Goal: Navigation & Orientation: Find specific page/section

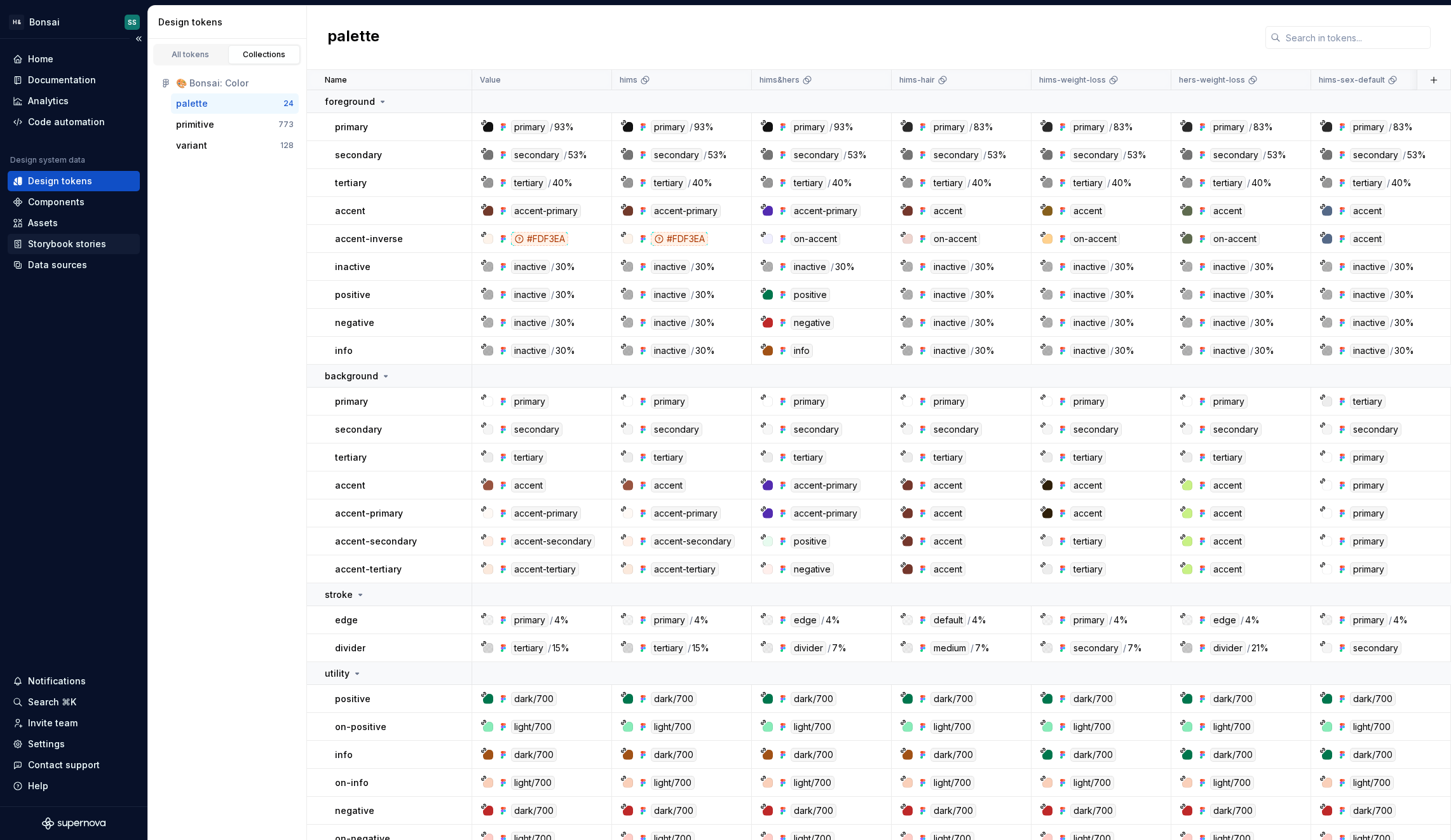
click at [64, 244] on div "Storybook stories" at bounding box center [67, 244] width 78 height 13
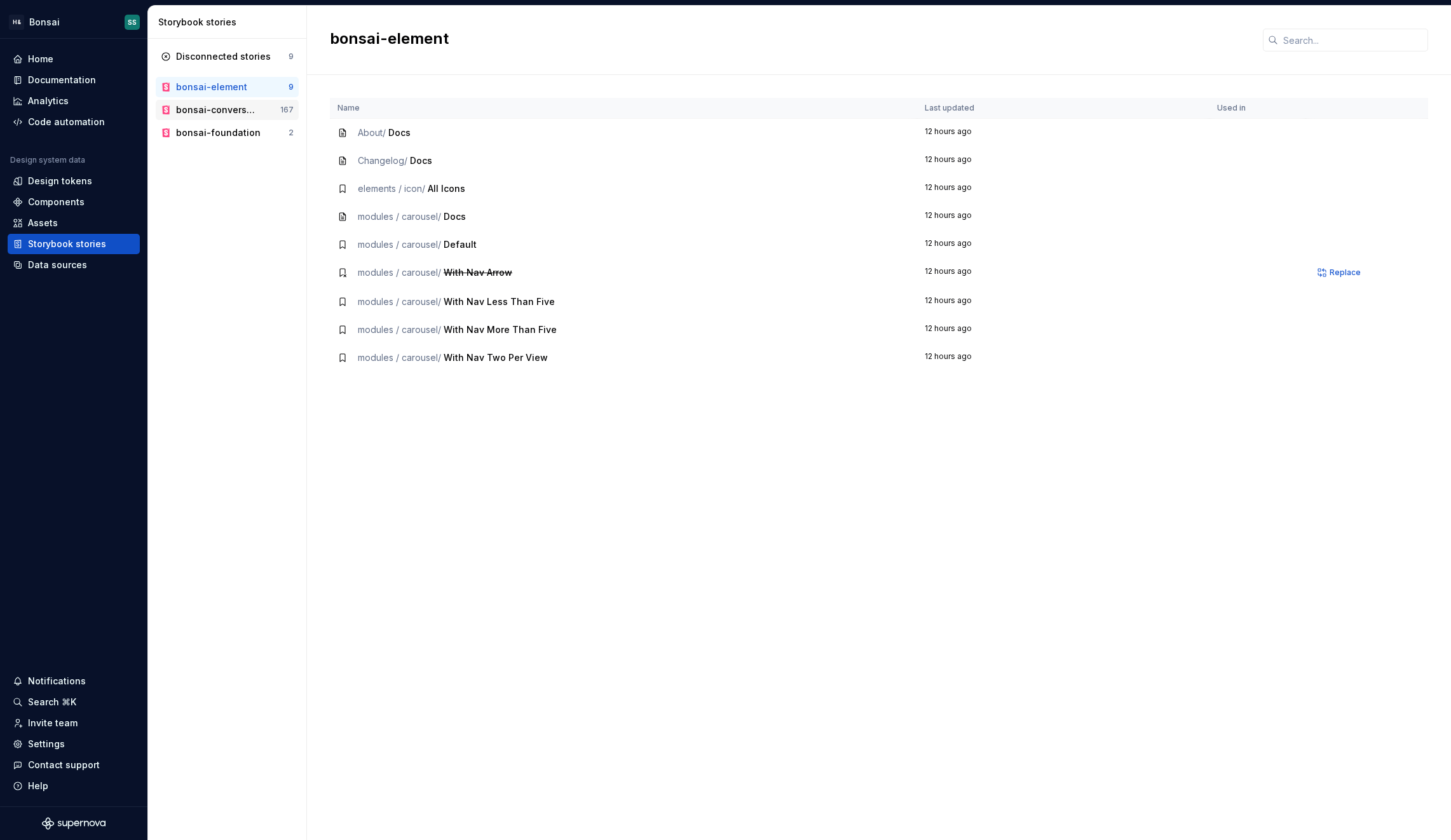
click at [226, 106] on div "bonsai-conversational" at bounding box center [218, 110] width 83 height 13
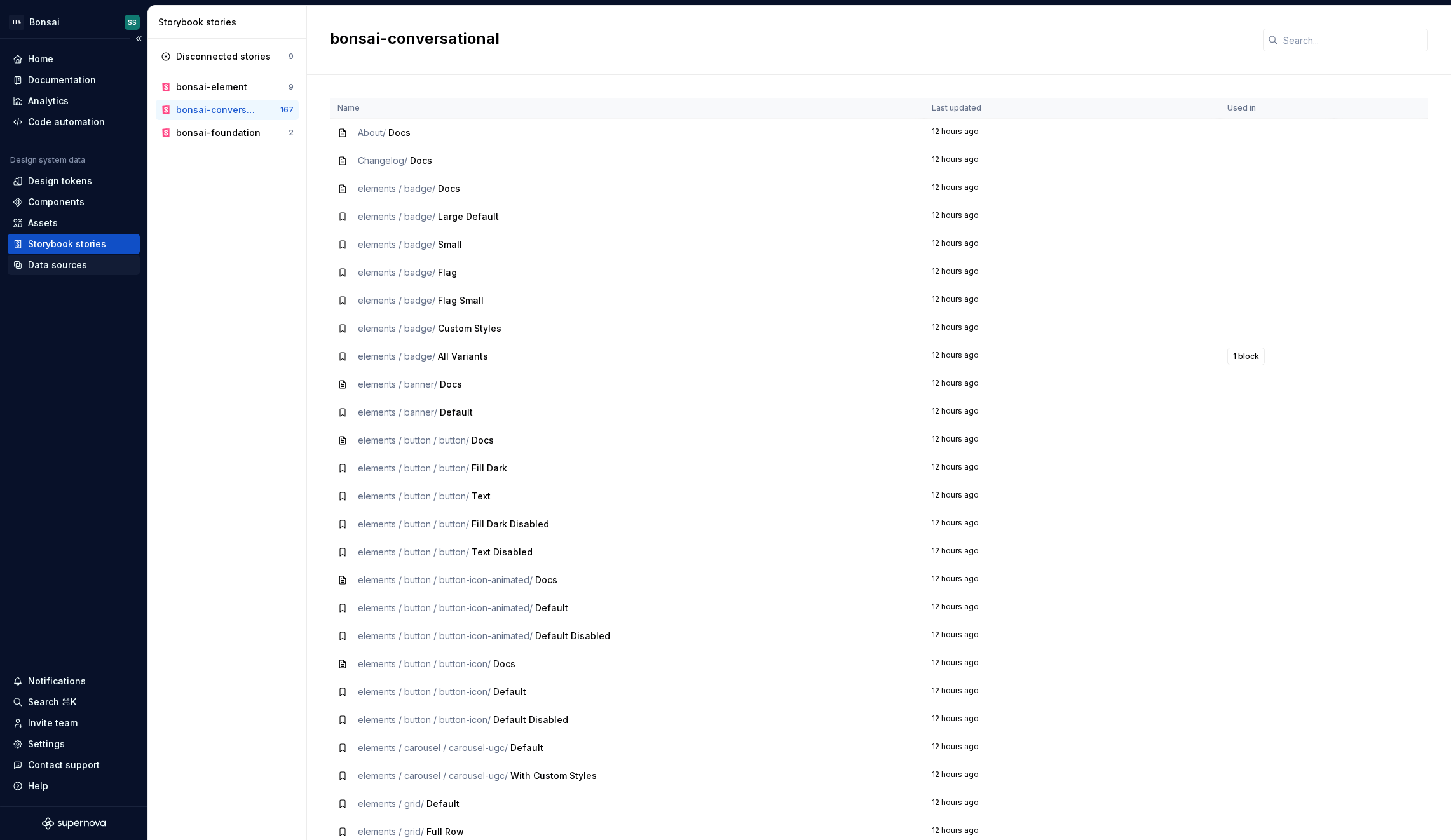
click at [53, 265] on div "Data sources" at bounding box center [57, 265] width 59 height 13
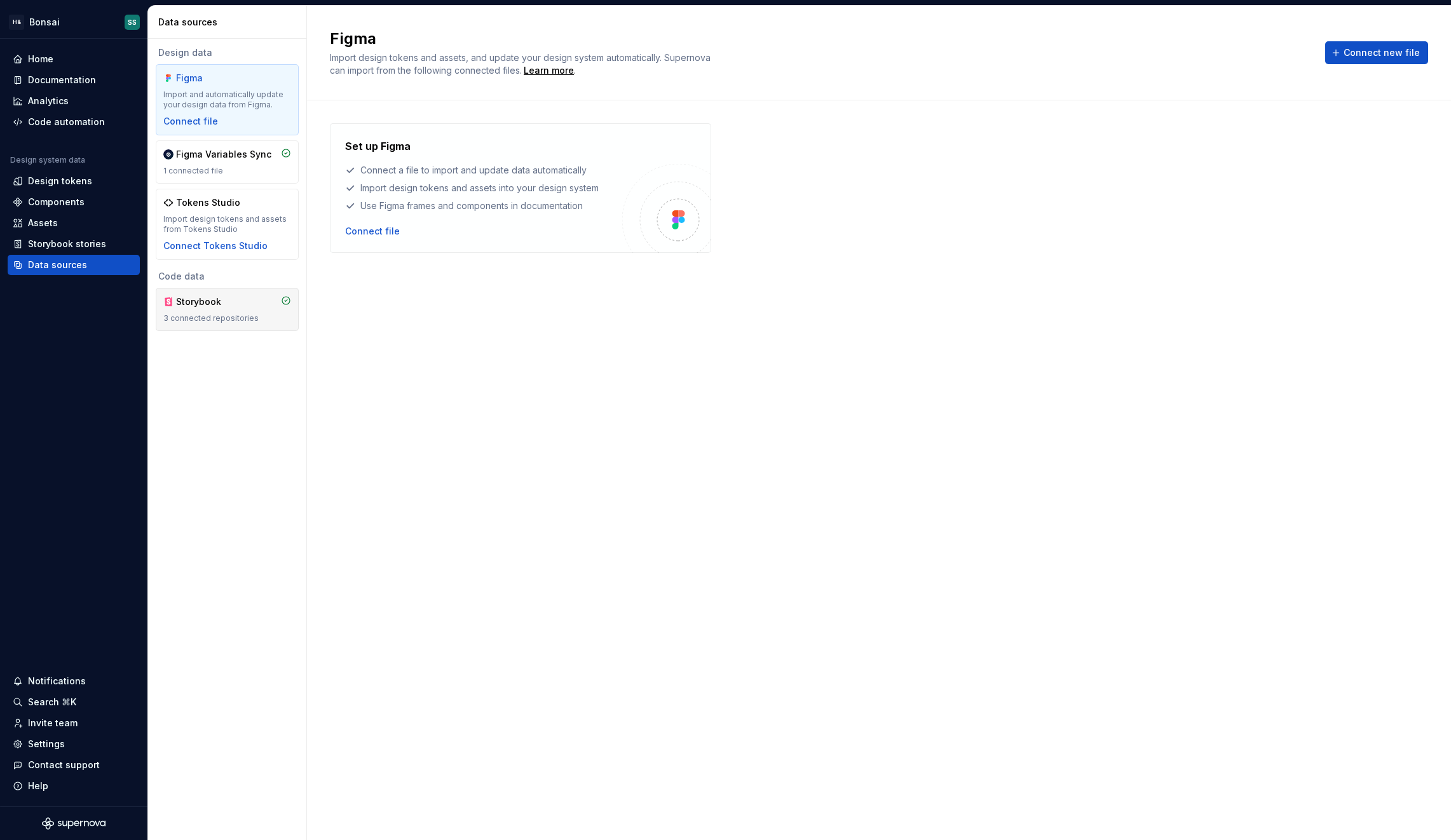
click at [192, 316] on div "3 connected repositories" at bounding box center [227, 318] width 128 height 10
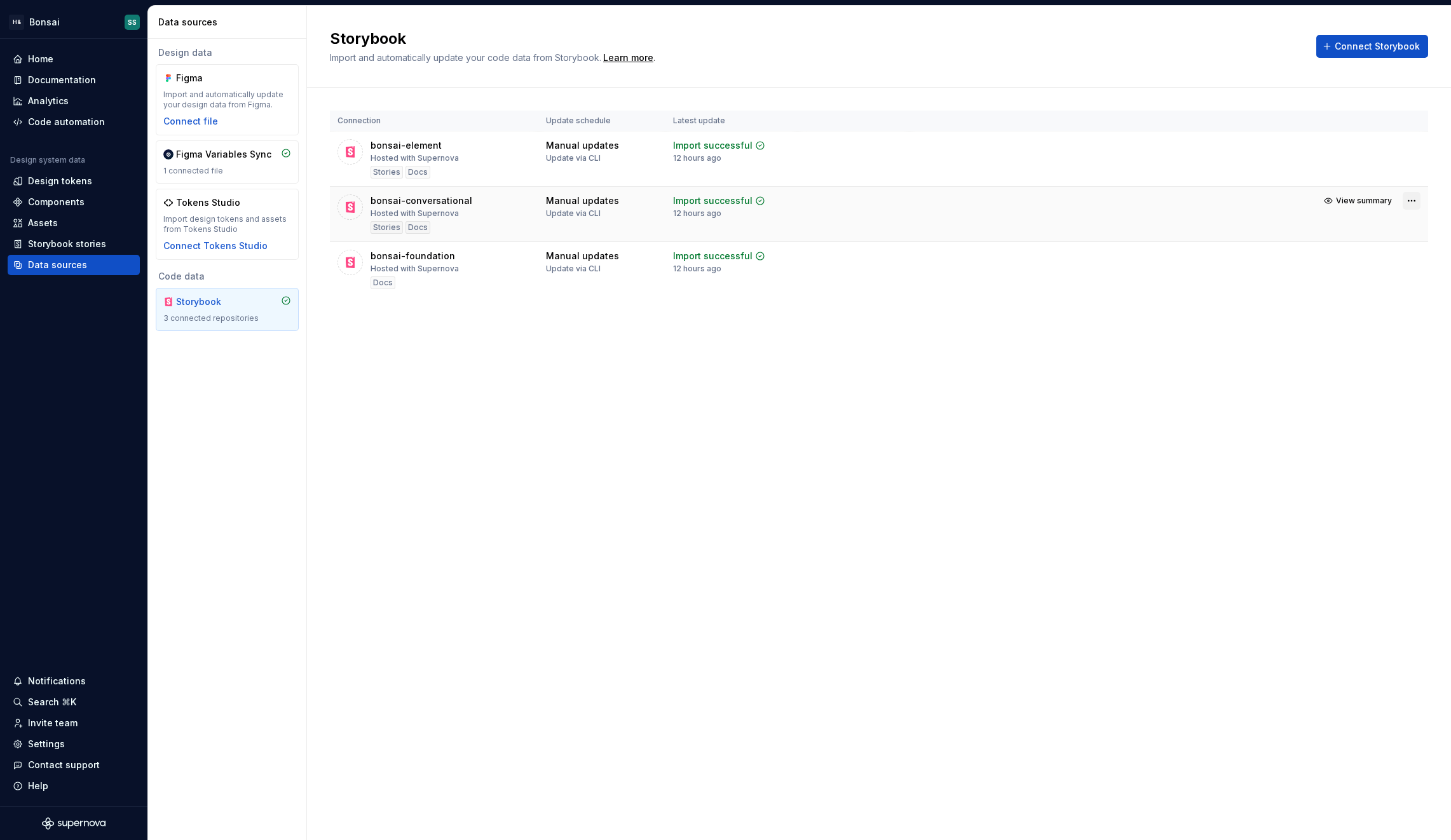
click at [908, 197] on html "H& Bonsai SS Home Documentation Analytics Code automation Design system data De…" at bounding box center [726, 420] width 1451 height 840
click at [908, 246] on link "Open Storybook" at bounding box center [1367, 246] width 95 height 13
